Goal: Navigation & Orientation: Go to known website

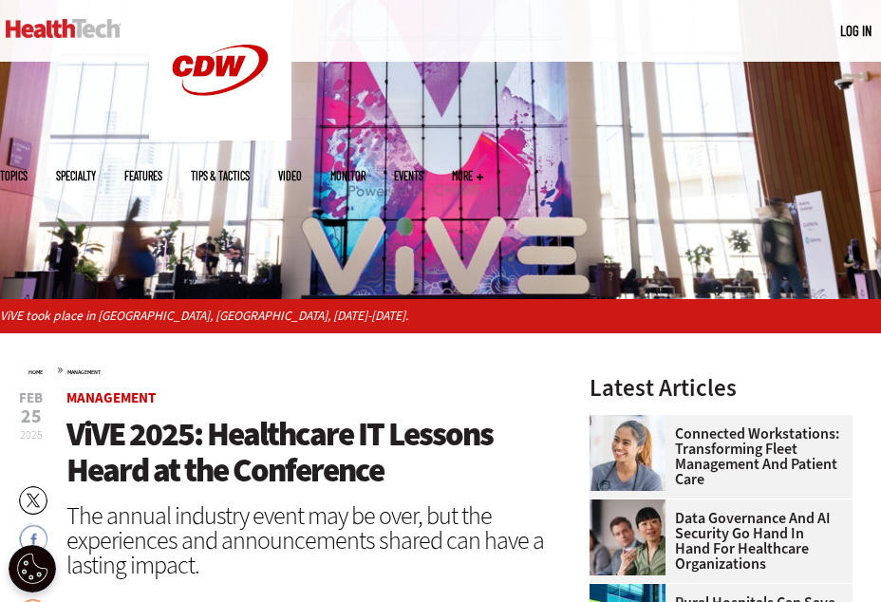
scroll to position [176, 0]
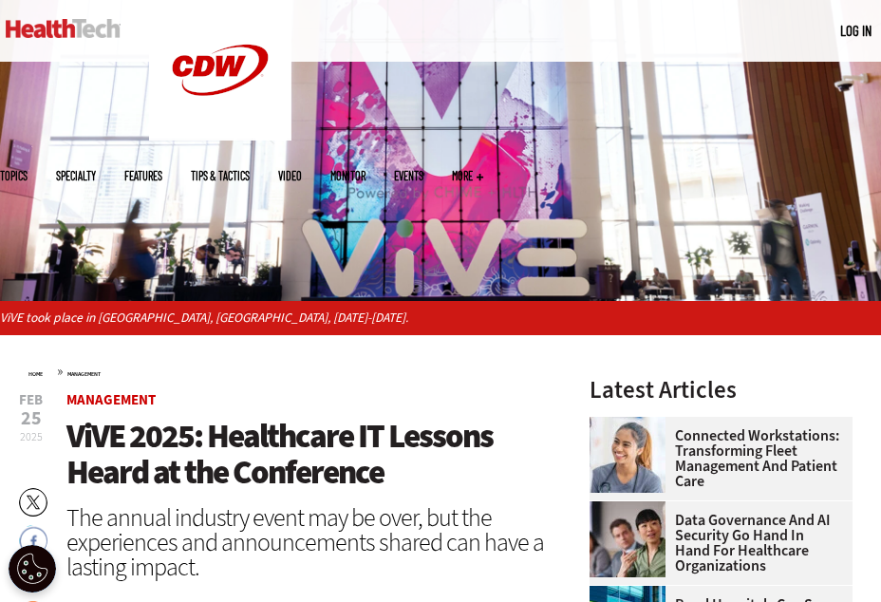
click at [6, 24] on img at bounding box center [63, 28] width 115 height 19
